Goal: Task Accomplishment & Management: Manage account settings

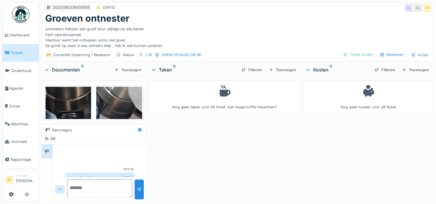
scroll to position [19, 0]
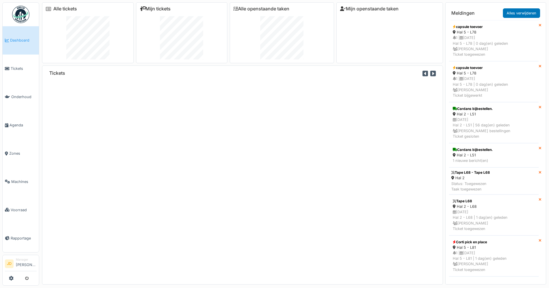
click at [155, 8] on link "Mijn tickets" at bounding box center [155, 8] width 31 height 5
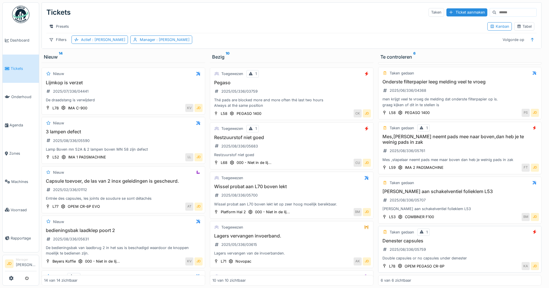
scroll to position [4, 0]
click at [325, 186] on h3 "Wissel probat aan L70 boven lekt" at bounding box center [291, 186] width 158 height 5
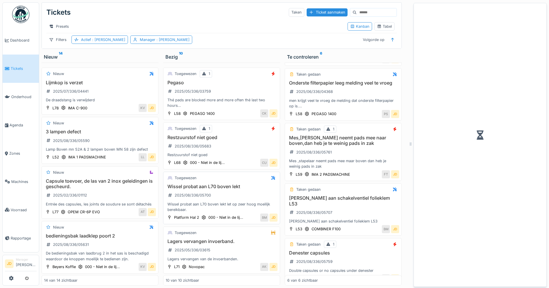
scroll to position [114, 0]
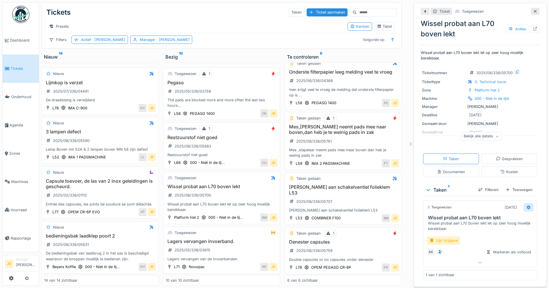
click at [526, 205] on icon at bounding box center [528, 207] width 5 height 4
click at [498, 264] on div "Verwijderen" at bounding box center [495, 268] width 48 height 9
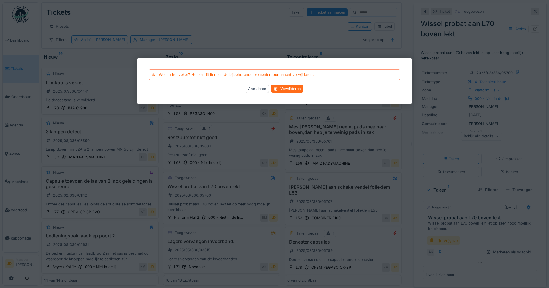
click at [285, 86] on div "Verwijderen" at bounding box center [287, 89] width 32 height 8
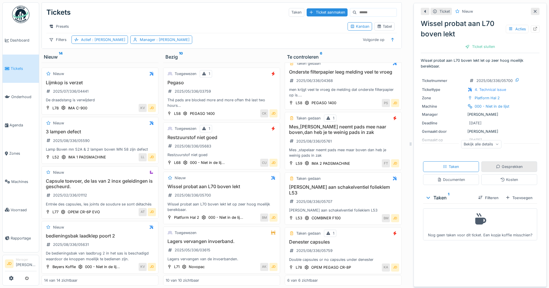
click at [500, 165] on div "Gesprekken" at bounding box center [509, 166] width 27 height 5
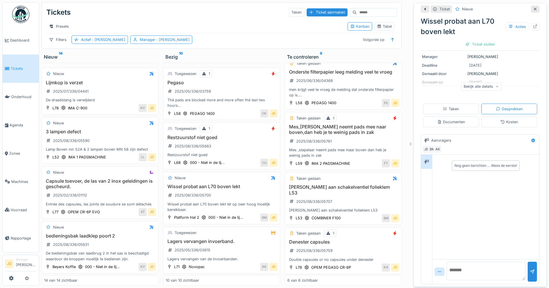
scroll to position [58, 0]
click at [459, 262] on textarea at bounding box center [486, 270] width 79 height 18
type textarea "**********"
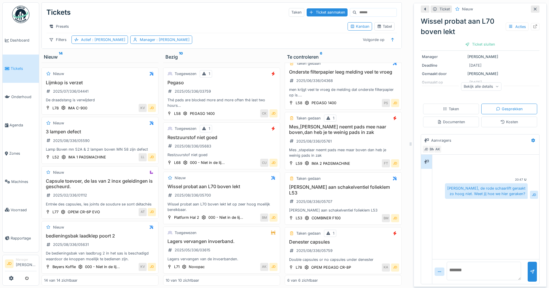
click at [533, 7] on icon at bounding box center [535, 9] width 5 height 4
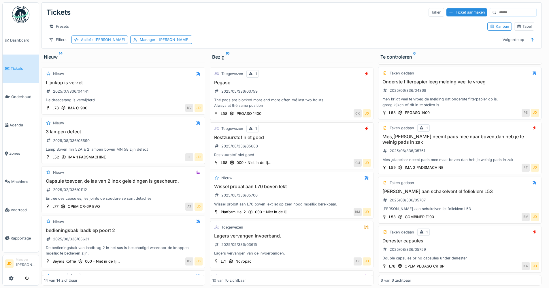
scroll to position [103, 0]
click at [313, 150] on div "Restzuurstof niet goed 2025/08/336/05683 Restzuurstof niet goed" at bounding box center [291, 146] width 158 height 23
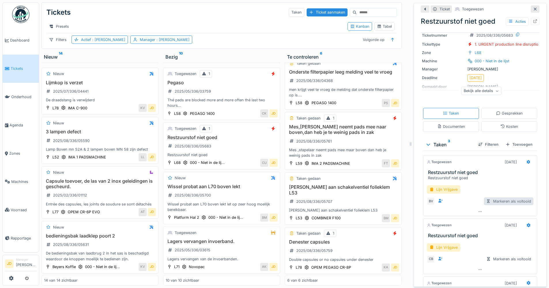
scroll to position [29, 0]
click at [526, 160] on icon at bounding box center [528, 162] width 5 height 4
click at [487, 220] on div "Verwijderen" at bounding box center [495, 224] width 48 height 9
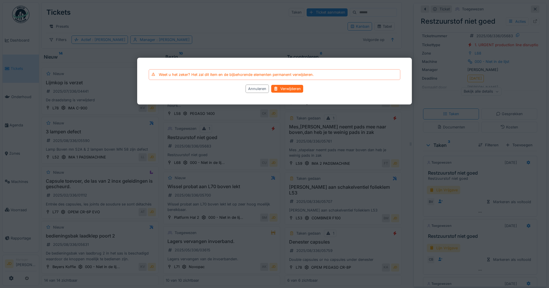
click at [297, 88] on div "Verwijderen" at bounding box center [287, 89] width 32 height 8
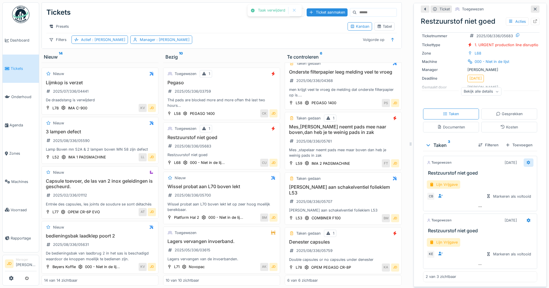
click at [526, 161] on div at bounding box center [528, 162] width 5 height 5
click at [503, 220] on div "Verwijderen" at bounding box center [495, 224] width 48 height 9
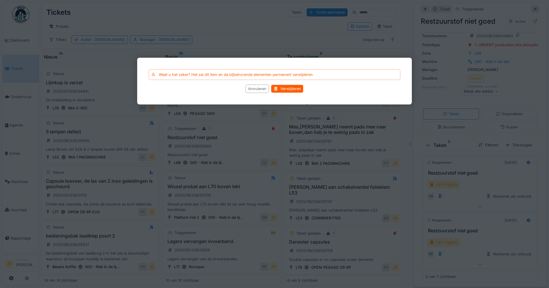
click at [254, 88] on div "Annuleren" at bounding box center [257, 88] width 23 height 8
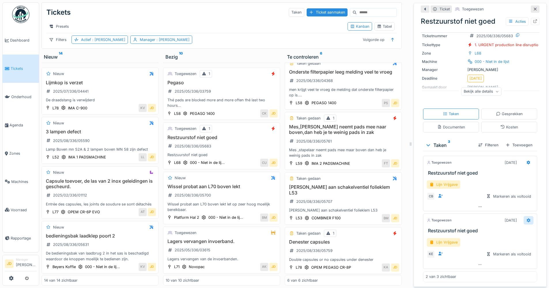
click at [523, 219] on div at bounding box center [528, 220] width 10 height 8
click at [496, 277] on div "Verwijderen" at bounding box center [495, 281] width 48 height 9
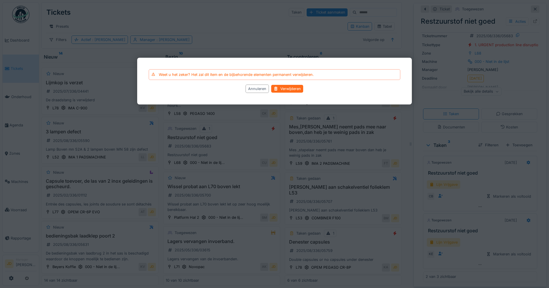
click at [286, 86] on div "Verwijderen" at bounding box center [287, 89] width 32 height 8
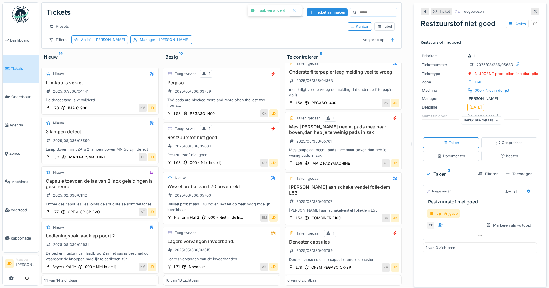
scroll to position [0, 0]
click at [444, 209] on div "Lijn Vrijgave" at bounding box center [443, 213] width 33 height 8
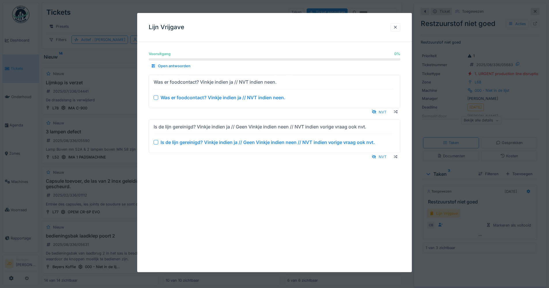
click at [154, 140] on div at bounding box center [156, 142] width 5 height 5
click at [156, 97] on div at bounding box center [156, 97] width 5 height 5
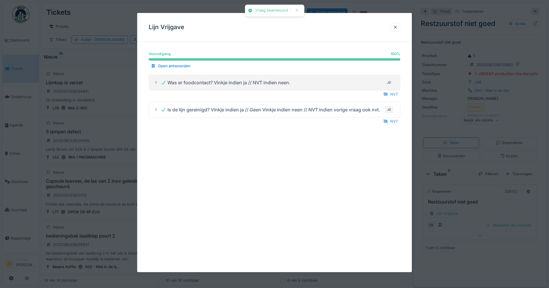
click at [490, 249] on div at bounding box center [274, 144] width 549 height 288
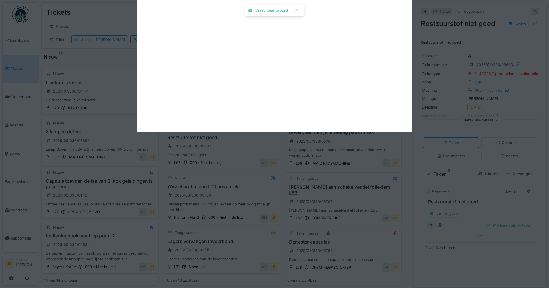
click at [494, 219] on div "Vraag beantwoord Annuleren Tickets Taken Ticket aanmaken Presets Kanban Tabel F…" at bounding box center [294, 144] width 510 height 288
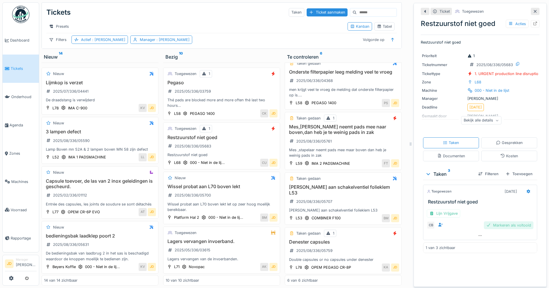
click at [498, 223] on div "Markeren als voltooid" at bounding box center [509, 225] width 50 height 8
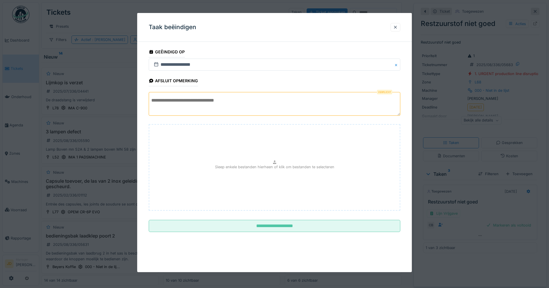
click at [344, 111] on textarea at bounding box center [274, 104] width 251 height 24
type textarea "**********"
click at [322, 218] on fieldset "**********" at bounding box center [274, 141] width 251 height 190
click at [322, 219] on fieldset "**********" at bounding box center [274, 141] width 251 height 190
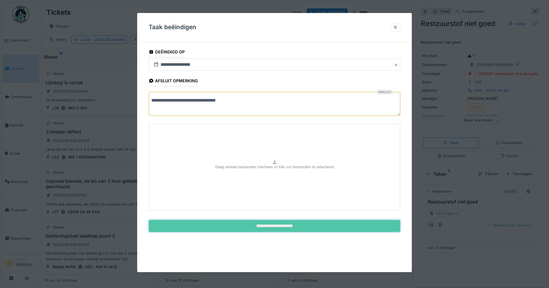
click at [322, 221] on input "**********" at bounding box center [274, 226] width 251 height 12
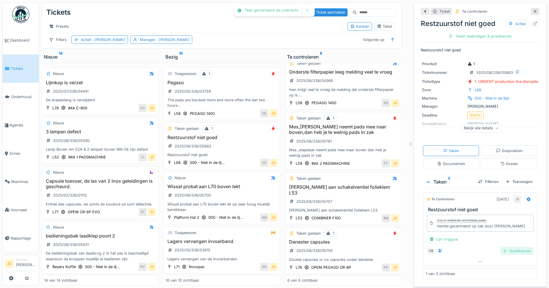
click at [510, 250] on div "Goedkeuren" at bounding box center [516, 251] width 33 height 8
click at [474, 33] on div "Ticket sluiten" at bounding box center [480, 36] width 35 height 8
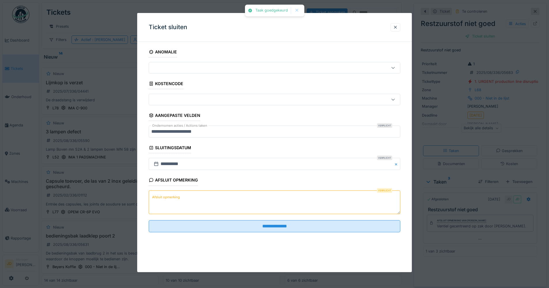
click at [202, 214] on div "Verplicht Afsluit opmerking" at bounding box center [274, 202] width 251 height 25
click at [202, 213] on textarea "Afsluit opmerking" at bounding box center [274, 202] width 251 height 24
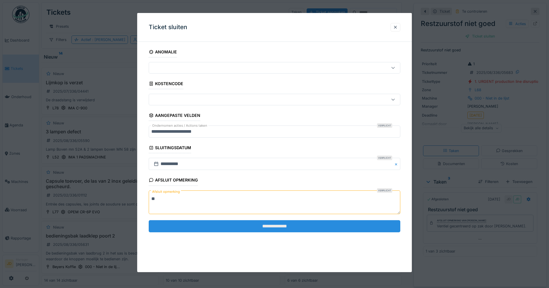
type textarea "**"
click at [200, 225] on input "**********" at bounding box center [274, 226] width 251 height 12
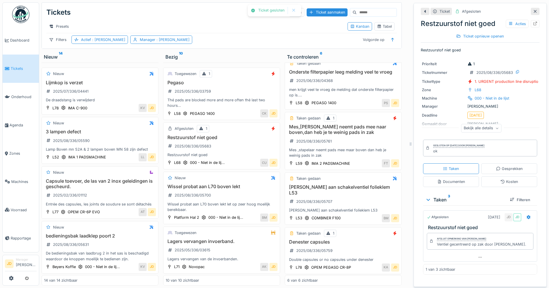
click at [531, 8] on div at bounding box center [535, 11] width 9 height 7
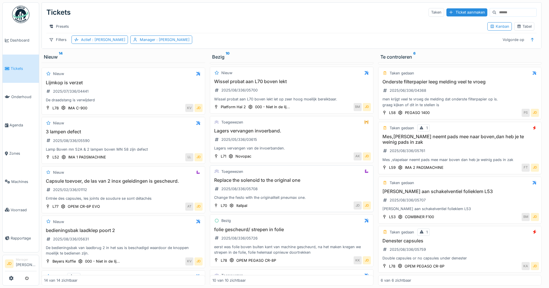
scroll to position [115, 0]
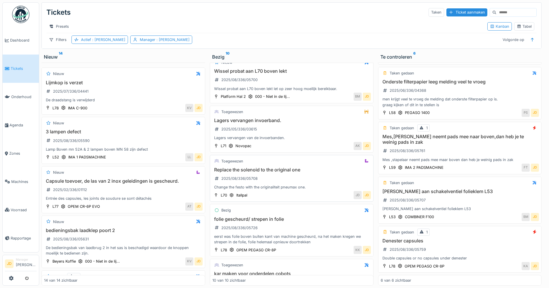
click at [314, 175] on div "Replace the solenoid to the original one 2025/08/336/05708 Change the festo wit…" at bounding box center [291, 178] width 158 height 23
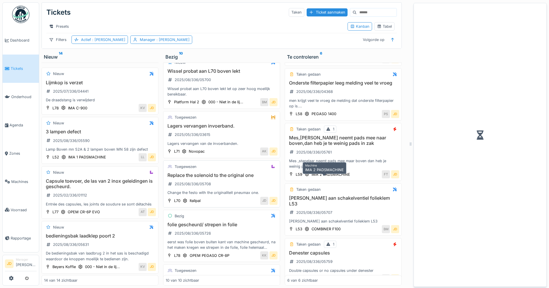
scroll to position [114, 0]
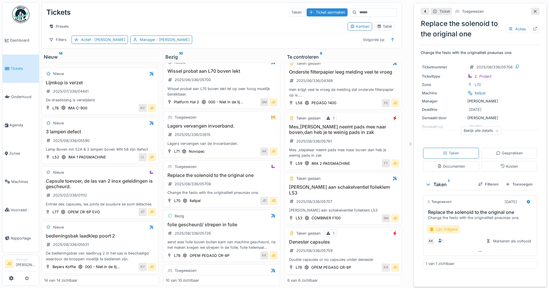
click at [452, 227] on div "Lijn Vrijgave" at bounding box center [443, 229] width 33 height 8
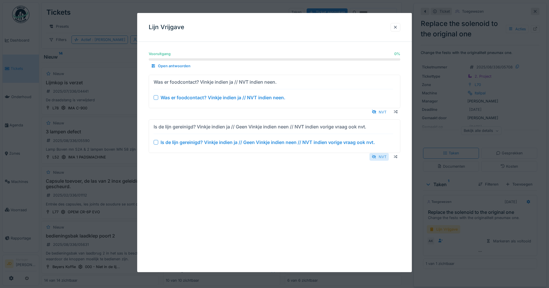
click at [382, 155] on div "NVT" at bounding box center [378, 157] width 19 height 8
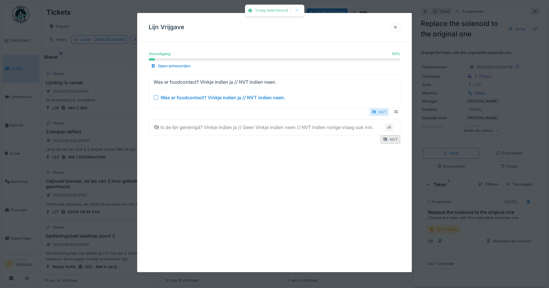
click at [382, 112] on div "NVT" at bounding box center [378, 112] width 19 height 8
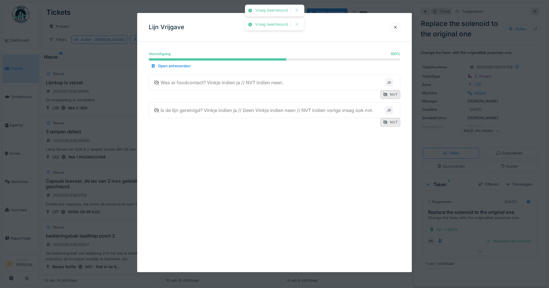
drag, startPoint x: 481, startPoint y: 225, endPoint x: 481, endPoint y: 229, distance: 4.1
click at [481, 225] on div at bounding box center [274, 144] width 549 height 288
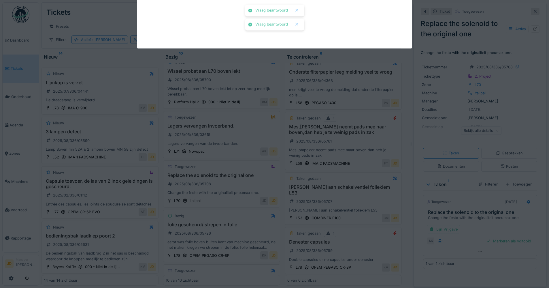
click at [484, 237] on div "Markeren als voltooid" at bounding box center [509, 241] width 50 height 8
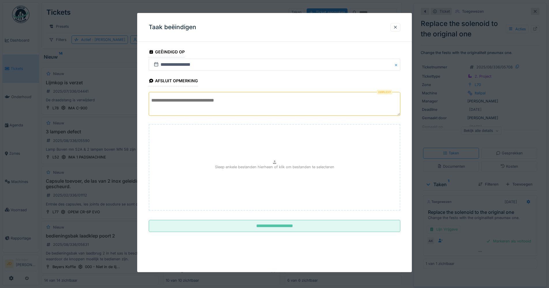
click at [287, 107] on textarea at bounding box center [274, 104] width 251 height 24
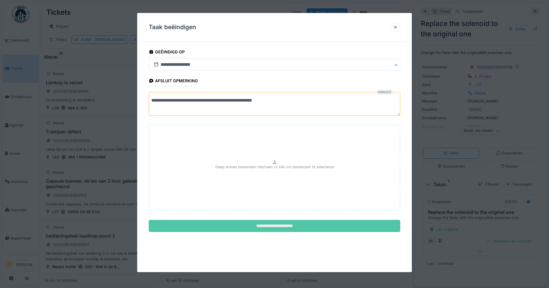
type textarea "**********"
click at [272, 227] on input "**********" at bounding box center [274, 226] width 251 height 12
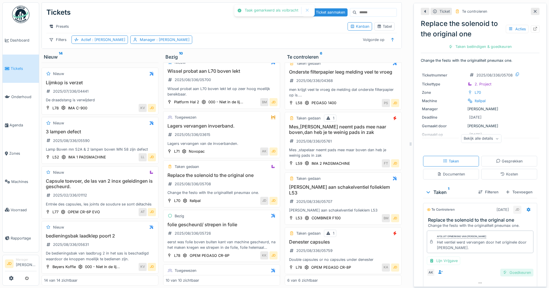
click at [505, 268] on div "Goedkeuren" at bounding box center [516, 272] width 33 height 8
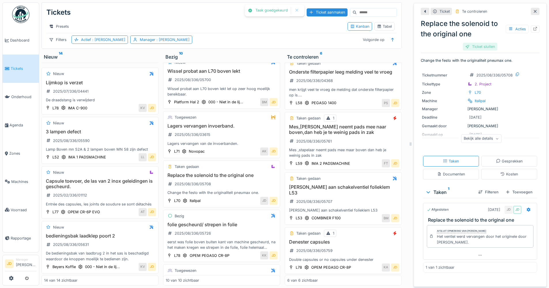
click at [484, 43] on div "Ticket sluiten" at bounding box center [480, 47] width 35 height 8
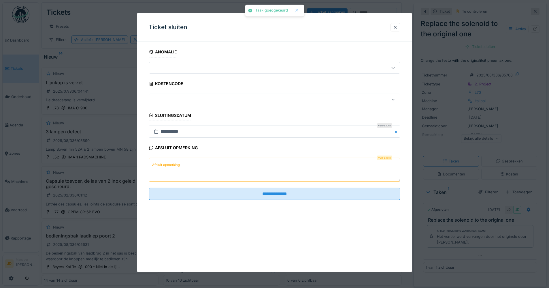
click at [232, 172] on textarea "Afsluit opmerking" at bounding box center [274, 170] width 251 height 24
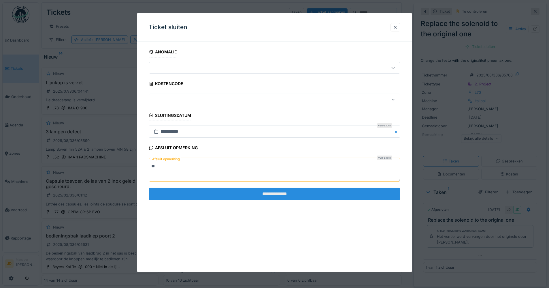
type textarea "**"
click at [238, 198] on input "**********" at bounding box center [274, 194] width 251 height 12
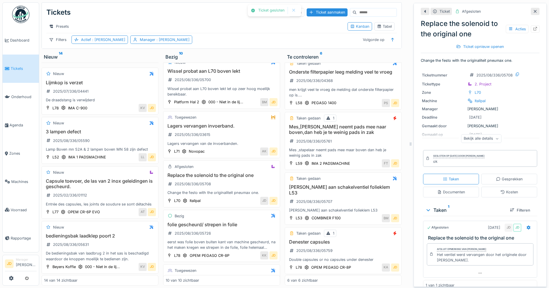
click at [533, 10] on icon at bounding box center [535, 12] width 5 height 4
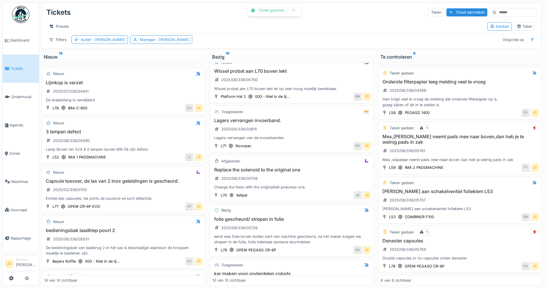
scroll to position [103, 0]
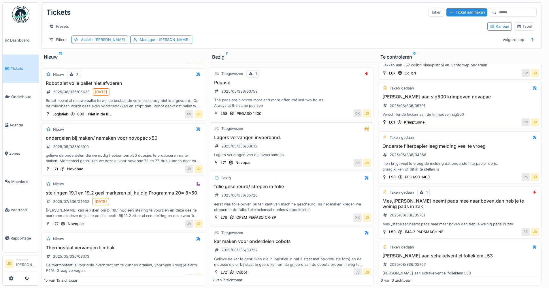
scroll to position [103, 0]
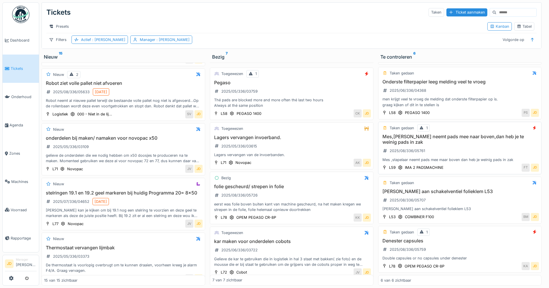
click at [454, 144] on div "Mes,stapelaar neemt pads mee naar boven,dan heb je te weinig pads in zak 2025/0…" at bounding box center [460, 148] width 158 height 29
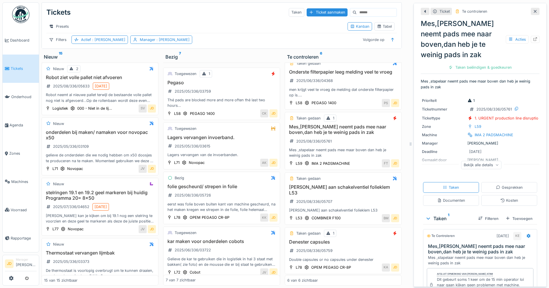
click at [531, 8] on div at bounding box center [535, 11] width 9 height 7
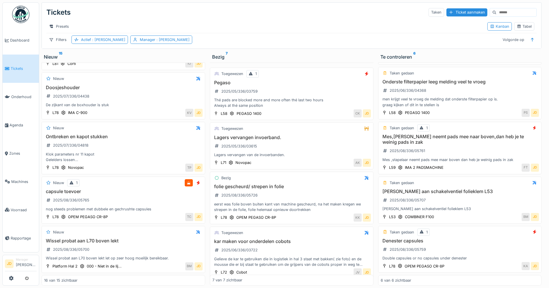
scroll to position [623, 0]
click at [128, 193] on div "capsule toevoer 2025/08/336/05765 nog steeds problemen met dubbele en gechrusht…" at bounding box center [123, 199] width 158 height 23
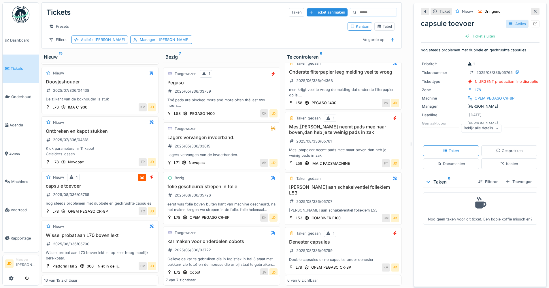
click at [514, 22] on div "Acties" at bounding box center [517, 24] width 23 height 8
click at [504, 87] on div at bounding box center [501, 87] width 5 height 5
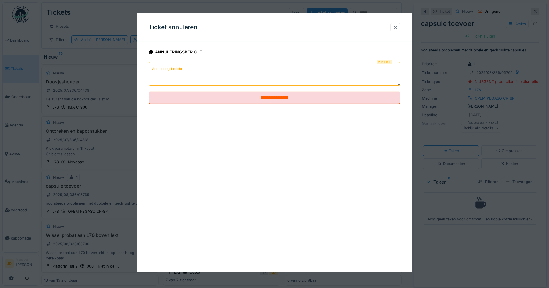
click at [230, 81] on textarea "Annuleringsbericht" at bounding box center [274, 74] width 251 height 24
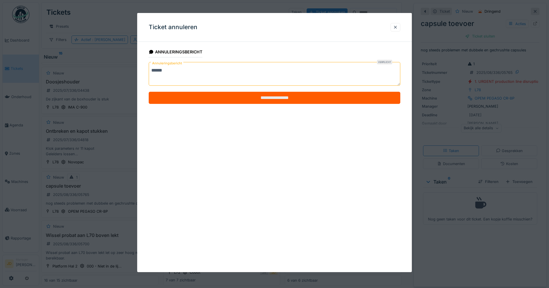
type textarea "******"
click at [209, 96] on input "**********" at bounding box center [274, 98] width 251 height 12
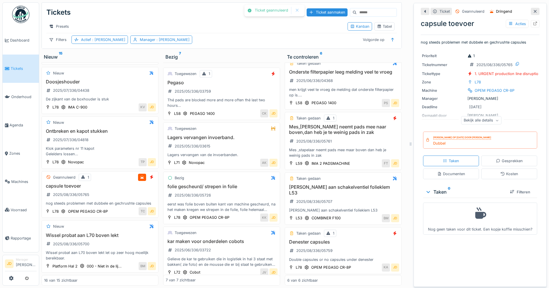
click at [533, 14] on div at bounding box center [535, 11] width 5 height 5
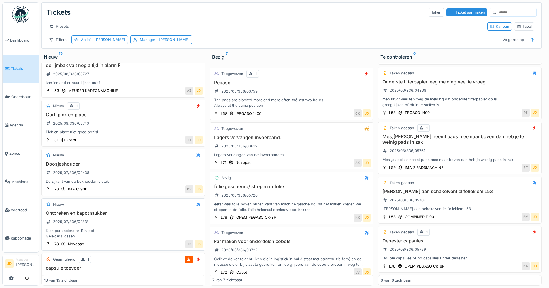
scroll to position [508, 0]
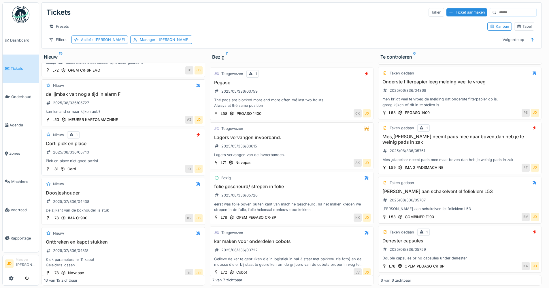
click at [133, 160] on div "Corti pick en place 2025/08/336/05740 Pick en place niet goed pozisi" at bounding box center [123, 152] width 158 height 23
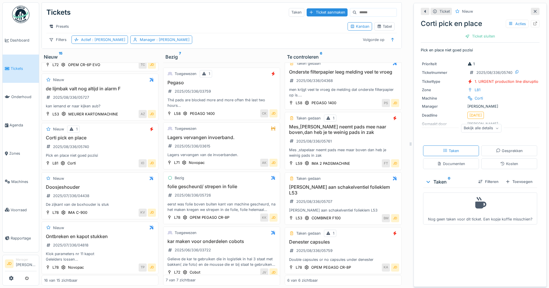
click at [483, 124] on div "Bekijk alle details" at bounding box center [481, 128] width 40 height 8
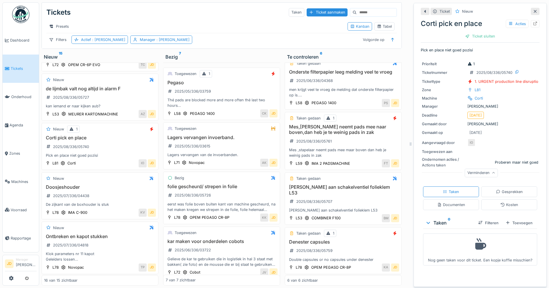
click at [506, 18] on div "Corti pick en place Acties" at bounding box center [480, 23] width 119 height 10
click at [506, 22] on div "Acties" at bounding box center [517, 24] width 23 height 8
click at [503, 86] on icon at bounding box center [501, 87] width 4 height 3
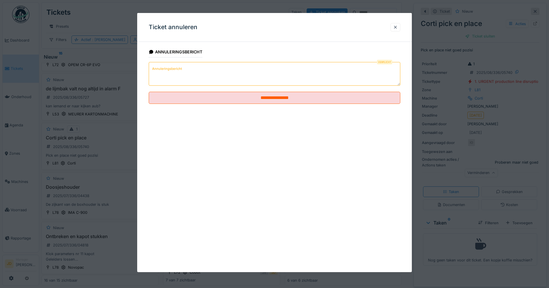
click at [192, 84] on textarea "Annuleringsbericht" at bounding box center [274, 74] width 251 height 24
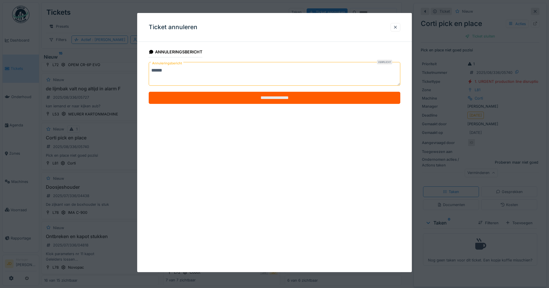
type textarea "******"
click at [192, 95] on input "**********" at bounding box center [274, 98] width 251 height 12
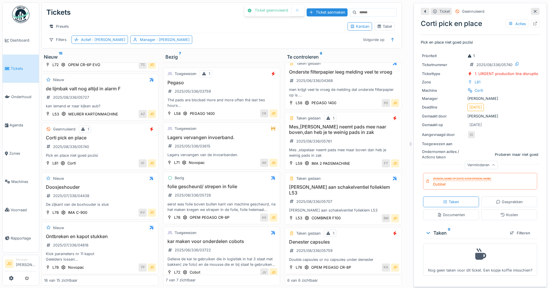
click at [533, 10] on icon at bounding box center [535, 12] width 5 height 4
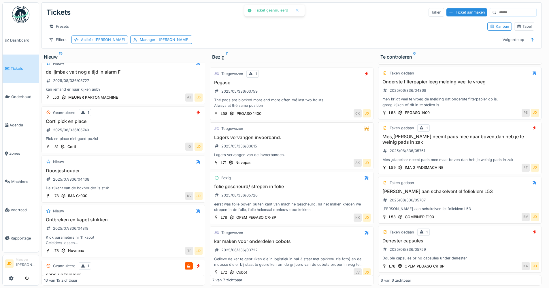
scroll to position [508, 0]
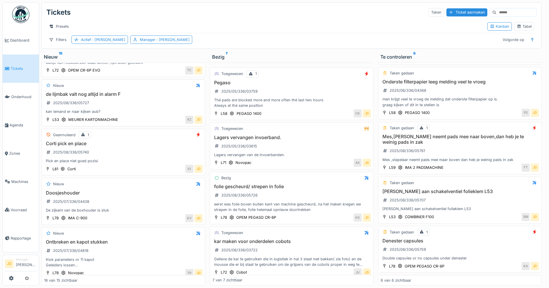
click at [136, 104] on div "de lijmbak valt nog altijd in alarm F 2025/08/336/05727 kan iemand er naar kijk…" at bounding box center [123, 102] width 158 height 23
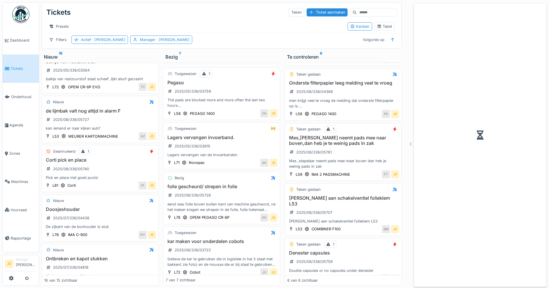
scroll to position [114, 0]
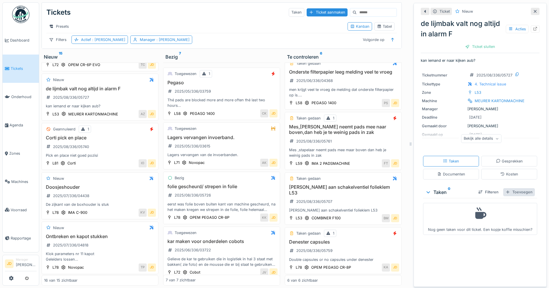
click at [517, 188] on div "Toevoegen" at bounding box center [519, 192] width 32 height 8
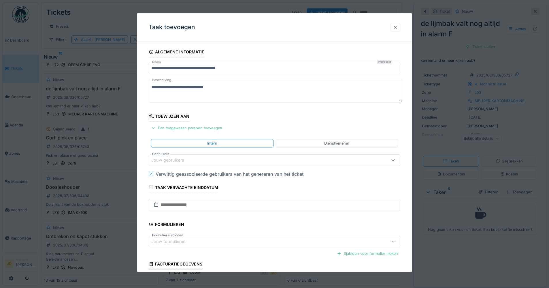
click at [400, 28] on div at bounding box center [395, 27] width 10 height 8
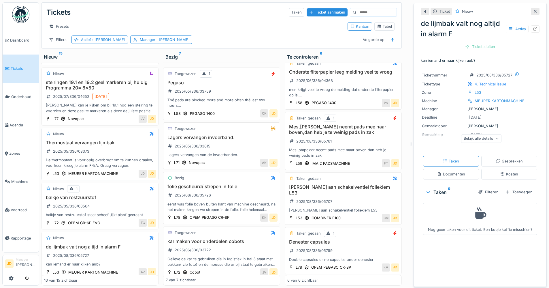
scroll to position [368, 0]
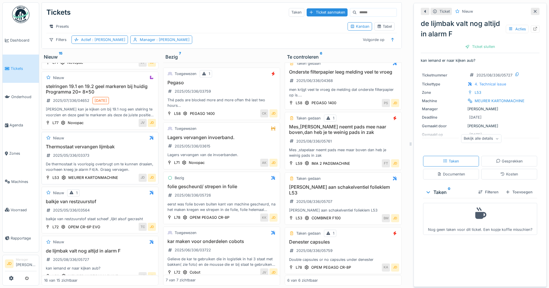
click at [119, 149] on h3 "Thermostaat vervangen lijmbak" at bounding box center [100, 146] width 112 height 5
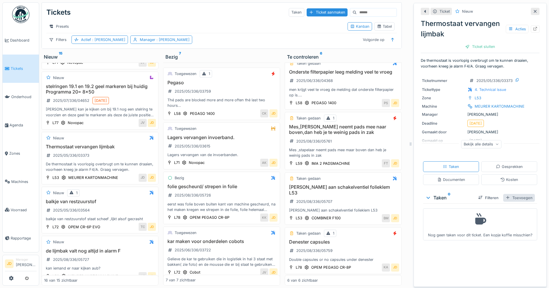
click at [520, 194] on div "Toevoegen" at bounding box center [519, 198] width 32 height 8
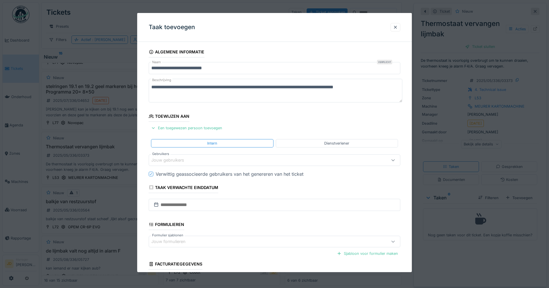
click at [167, 159] on div "Jouw gebruikers" at bounding box center [171, 160] width 41 height 6
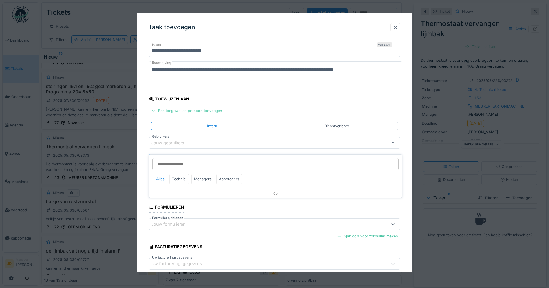
scroll to position [18, 0]
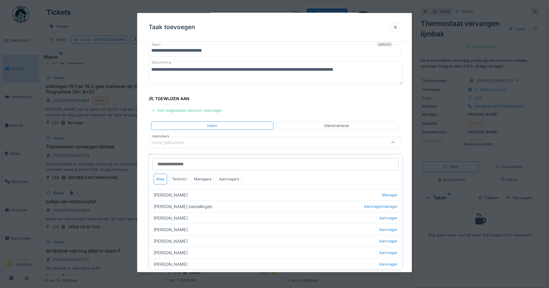
click at [174, 143] on div "Jouw gebruikers" at bounding box center [171, 142] width 41 height 6
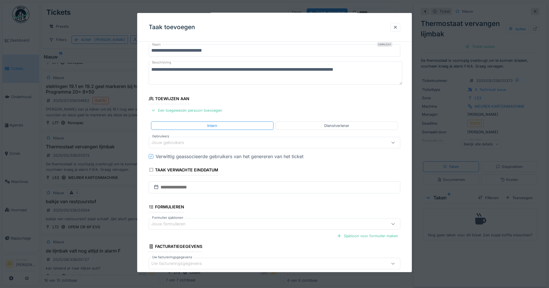
click at [174, 143] on div "Jouw gebruikers" at bounding box center [171, 142] width 41 height 6
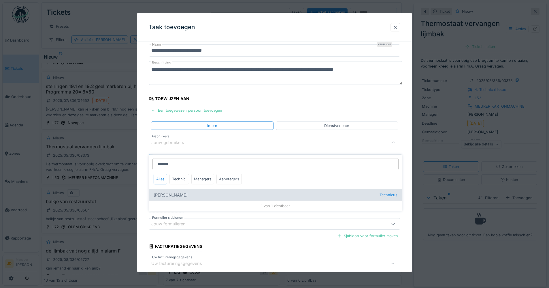
type input "******"
click at [179, 189] on div "Adrian Kostera Technicus" at bounding box center [275, 195] width 253 height 12
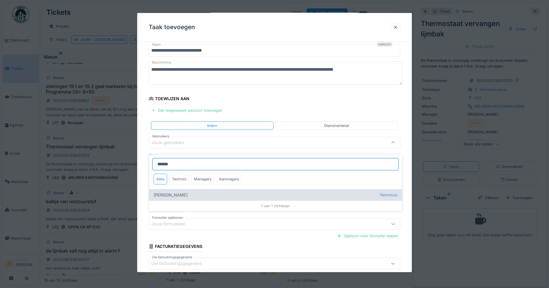
type input "*****"
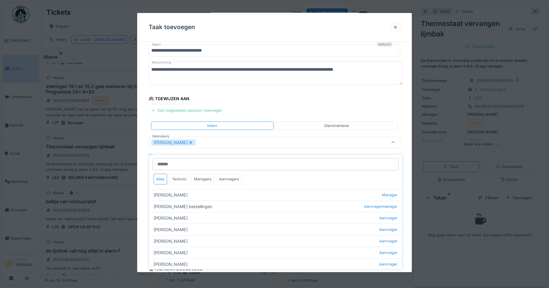
click at [395, 144] on div at bounding box center [393, 141] width 5 height 5
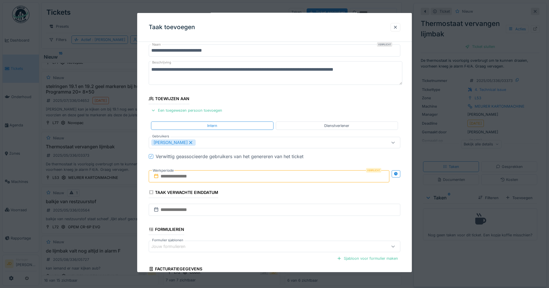
click at [204, 173] on input "text" at bounding box center [269, 176] width 241 height 12
click at [258, 241] on div "20" at bounding box center [261, 242] width 8 height 8
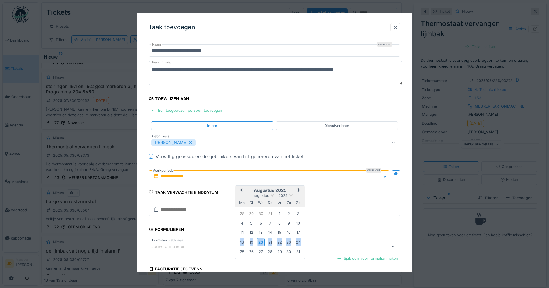
click at [258, 241] on div "20" at bounding box center [261, 242] width 8 height 8
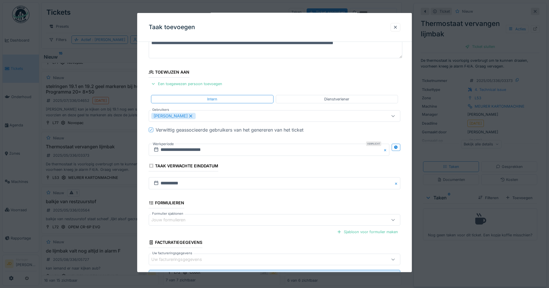
scroll to position [70, 0]
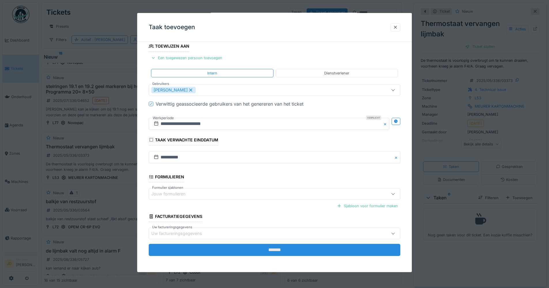
click at [252, 244] on input "*******" at bounding box center [274, 249] width 251 height 12
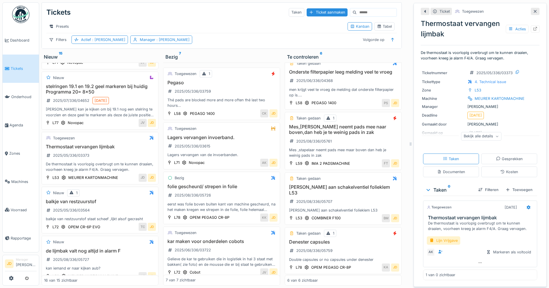
click at [533, 10] on icon at bounding box center [535, 12] width 5 height 4
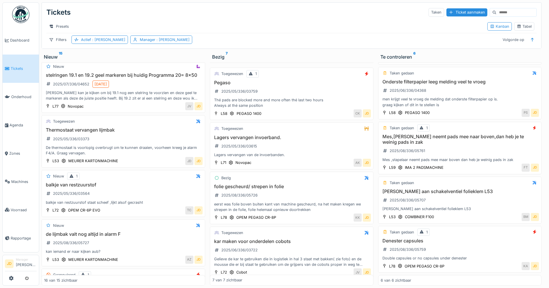
scroll to position [346, 0]
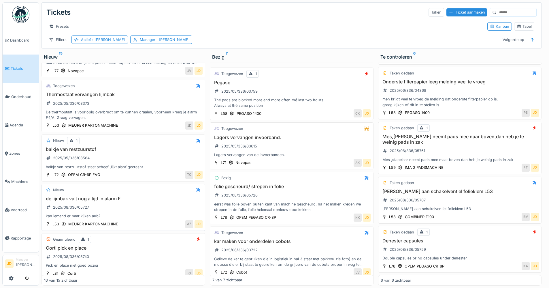
click at [130, 207] on div "de lijmbak valt nog altijd in alarm F 2025/08/336/05727 kan iemand er naar kijk…" at bounding box center [123, 207] width 158 height 23
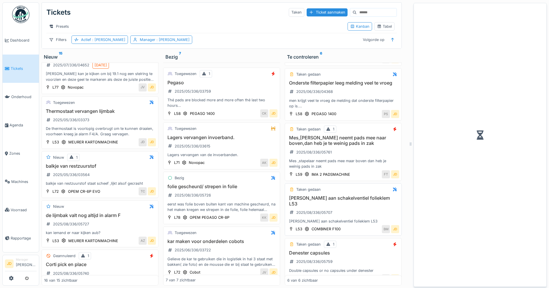
scroll to position [114, 0]
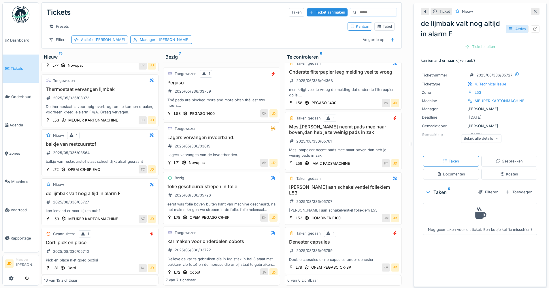
click at [507, 27] on div "Acties" at bounding box center [517, 29] width 23 height 8
click at [506, 88] on div "Ticket annuleren" at bounding box center [520, 92] width 44 height 9
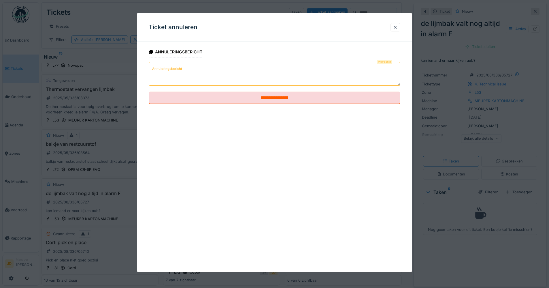
click at [233, 76] on textarea "Annuleringsbericht" at bounding box center [274, 74] width 251 height 24
drag, startPoint x: 321, startPoint y: 71, endPoint x: 82, endPoint y: 87, distance: 239.9
click at [82, 87] on div "**********" at bounding box center [294, 144] width 510 height 288
type textarea "**********"
click at [398, 28] on div at bounding box center [395, 26] width 5 height 5
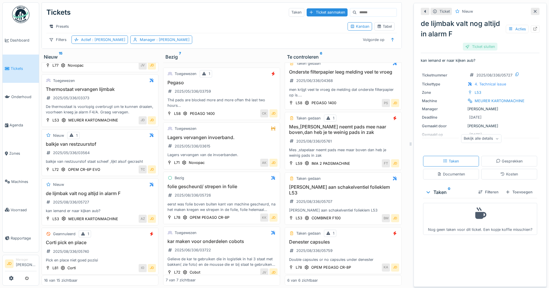
drag, startPoint x: 469, startPoint y: 38, endPoint x: 468, endPoint y: 41, distance: 3.6
click at [469, 39] on div "de lijmbak valt nog altijd in alarm F Acties Ticket sluiten" at bounding box center [480, 33] width 119 height 35
click at [468, 43] on div "Ticket sluiten" at bounding box center [480, 47] width 35 height 8
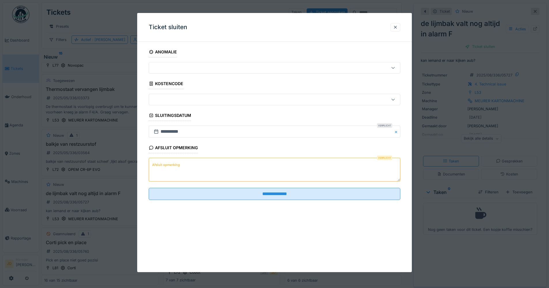
click at [222, 172] on textarea "Afsluit opmerking" at bounding box center [274, 170] width 251 height 24
paste textarea "**********"
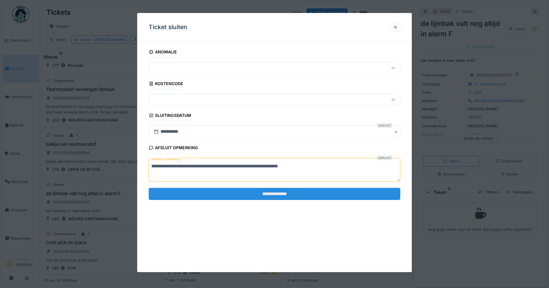
type textarea "**********"
click at [228, 191] on input "**********" at bounding box center [274, 194] width 251 height 12
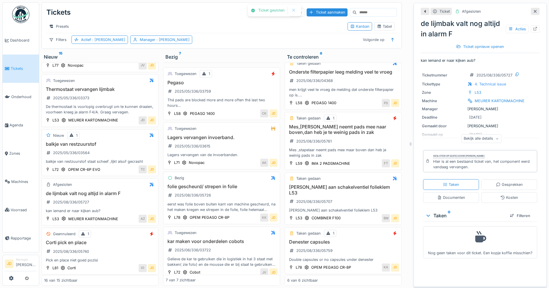
click at [533, 10] on icon at bounding box center [535, 12] width 5 height 4
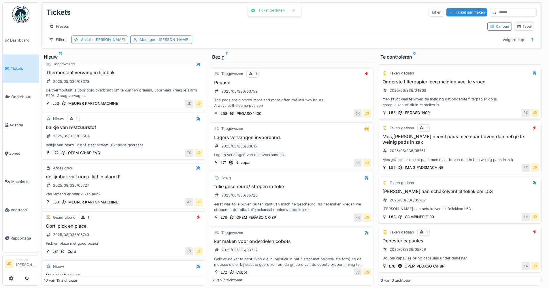
scroll to position [404, 0]
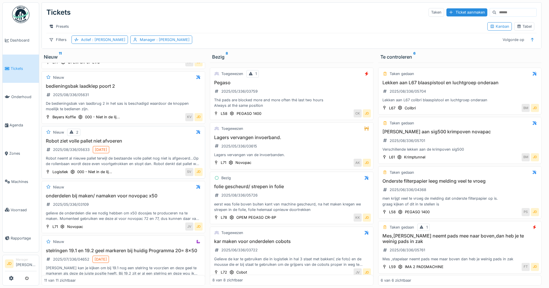
scroll to position [202, 0]
